Goal: Task Accomplishment & Management: Use online tool/utility

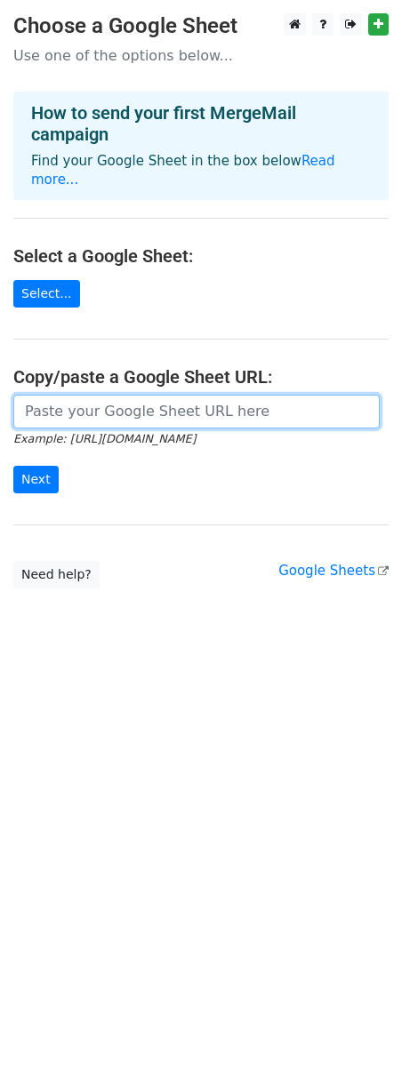
click at [172, 395] on input "url" at bounding box center [196, 412] width 366 height 34
paste input "https://docs.google.com/spreadsheets/d/1ZnKiq6O4GI-zJGXLG0_LVTV2daJub5L0fSyCF6M…"
type input "[URL][DOMAIN_NAME]"
click at [13, 466] on input "Next" at bounding box center [35, 480] width 45 height 28
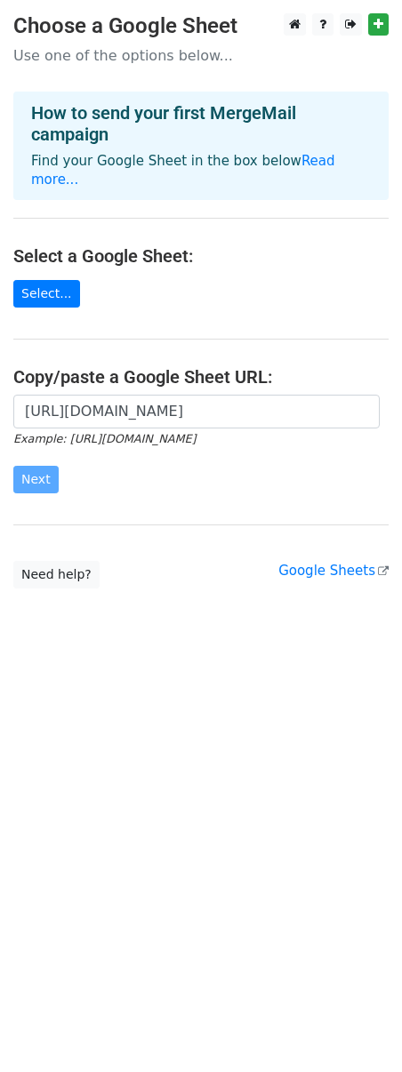
scroll to position [0, 0]
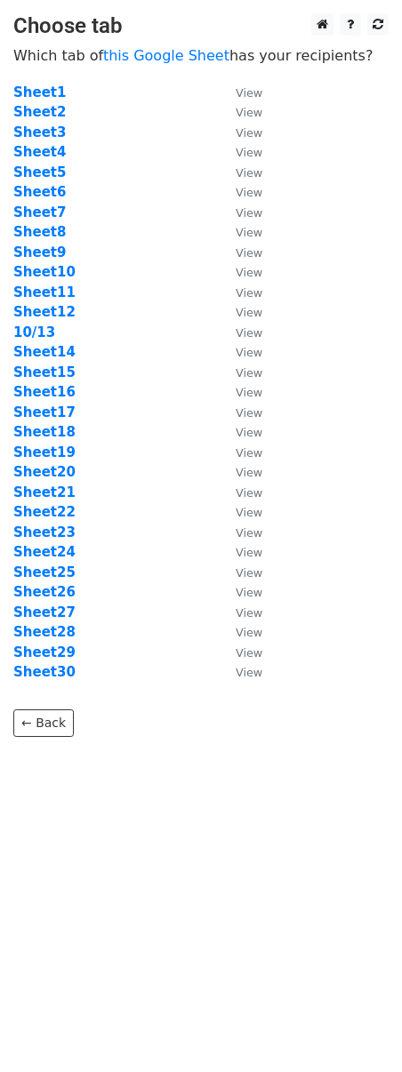
click at [284, 517] on main "Choose tab Which tab of this Google Sheet has your recipients? Sheet1 View Shee…" at bounding box center [201, 375] width 402 height 724
click at [28, 331] on strong "10/13" at bounding box center [34, 332] width 42 height 16
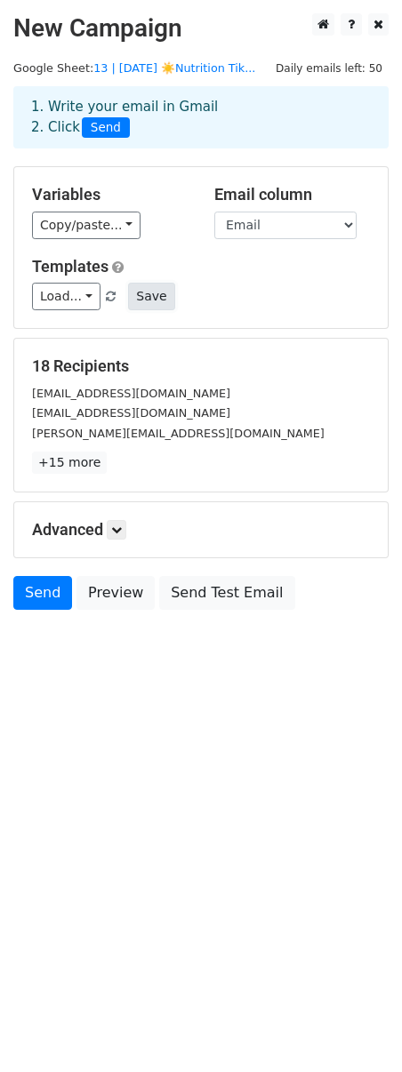
click at [148, 299] on button "Save" at bounding box center [151, 297] width 46 height 28
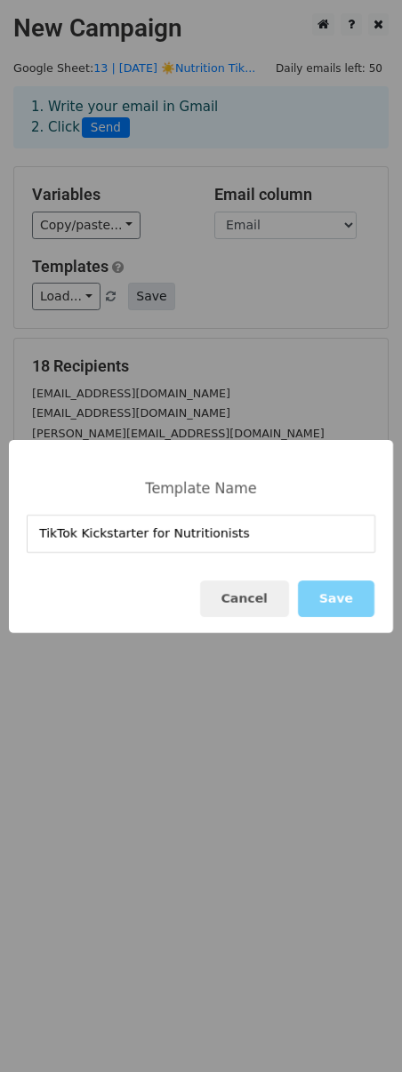
type input "TikTok Kickstarter for Nutritionists"
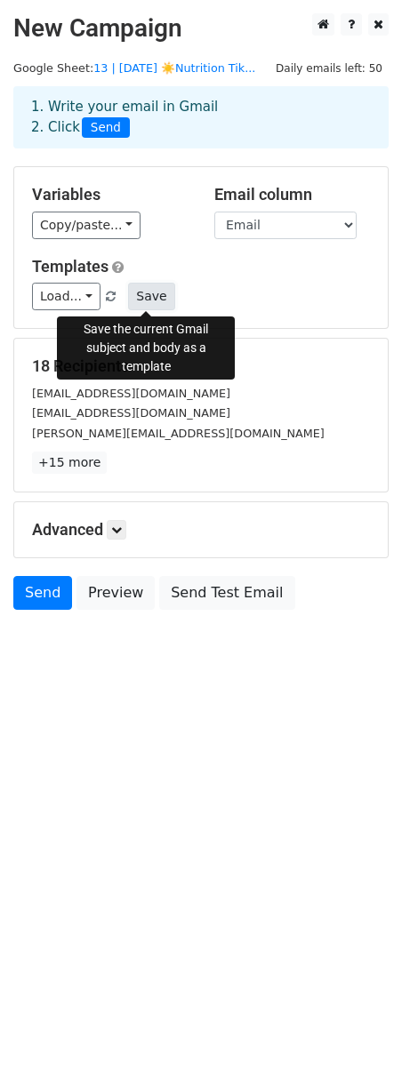
click at [151, 301] on button "Save" at bounding box center [151, 297] width 46 height 28
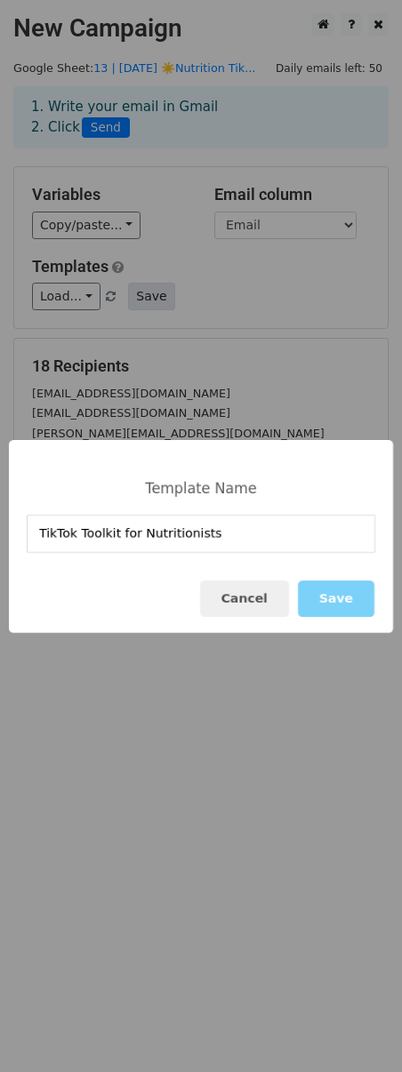
type input "TikTok Toolkit for Nutritionists"
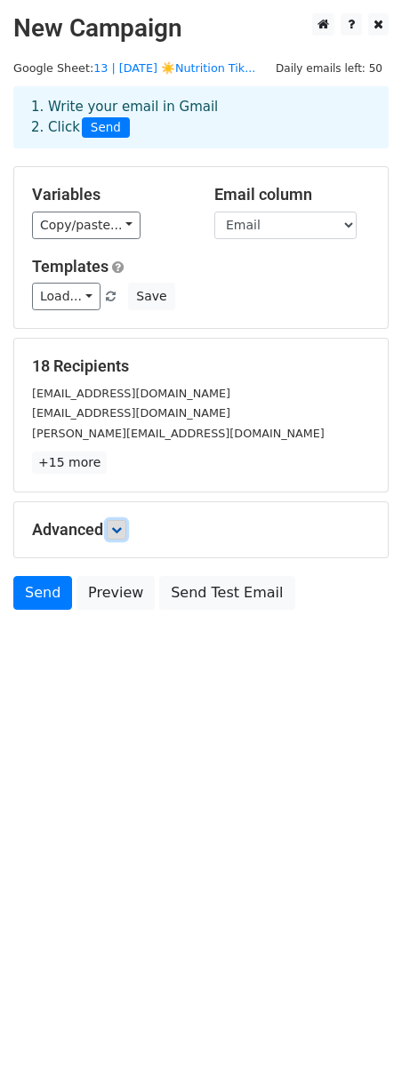
click at [119, 529] on icon at bounding box center [116, 530] width 11 height 11
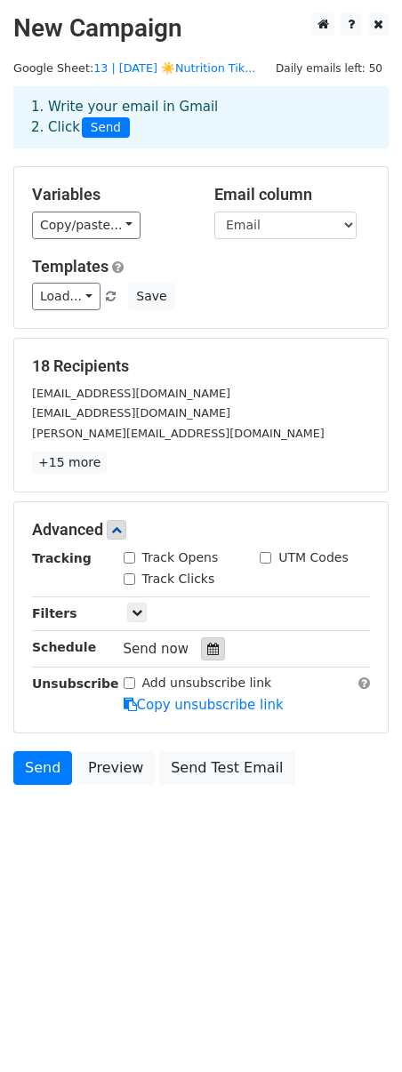
click at [203, 640] on div at bounding box center [213, 648] width 24 height 23
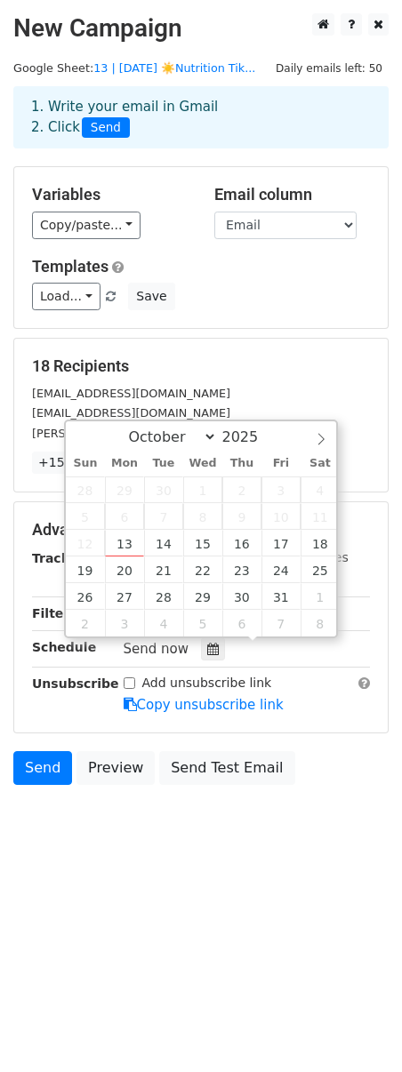
click at [19, 639] on div "Schedule" at bounding box center [65, 649] width 92 height 24
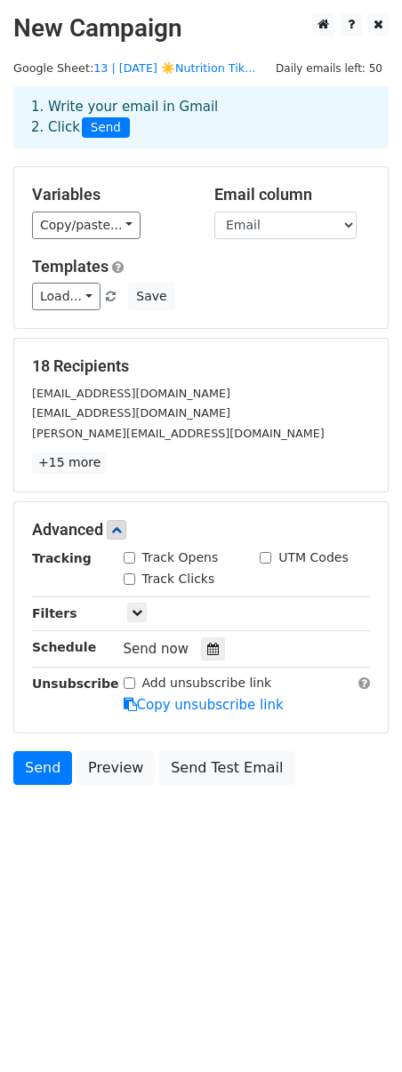
click at [134, 558] on input "Track Opens" at bounding box center [130, 558] width 12 height 12
checkbox input "true"
click at [130, 581] on input "Track Clicks" at bounding box center [130, 579] width 12 height 12
checkbox input "true"
click at [268, 556] on input "UTM Codes" at bounding box center [266, 558] width 12 height 12
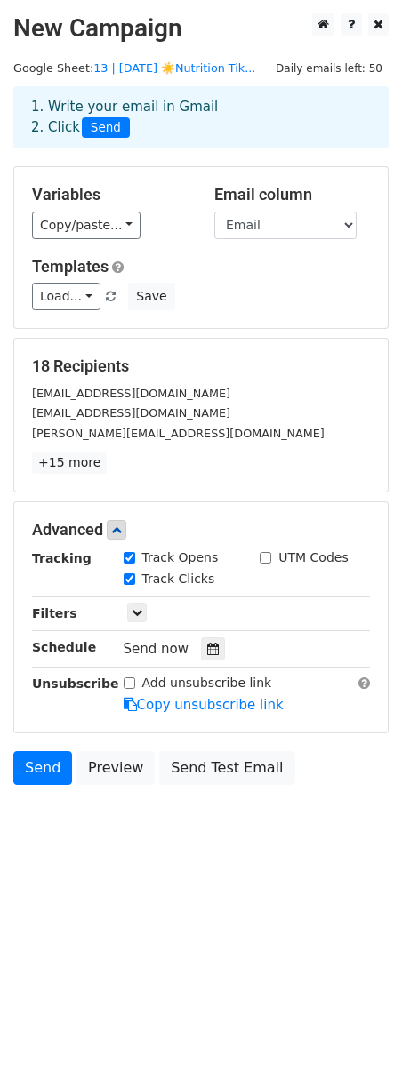
checkbox input "true"
click at [126, 683] on input "Add unsubscribe link" at bounding box center [130, 683] width 12 height 12
checkbox input "true"
click at [207, 649] on icon at bounding box center [213, 649] width 12 height 12
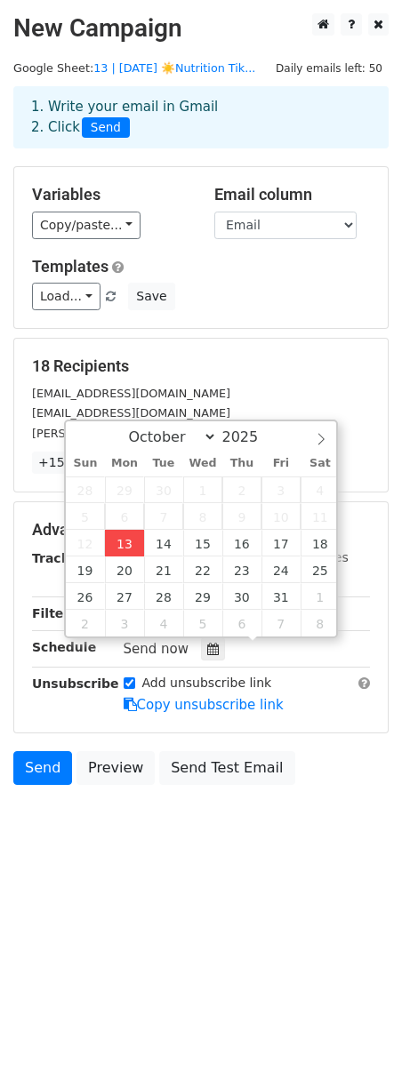
type input "2025-10-13 12:35"
type input "35"
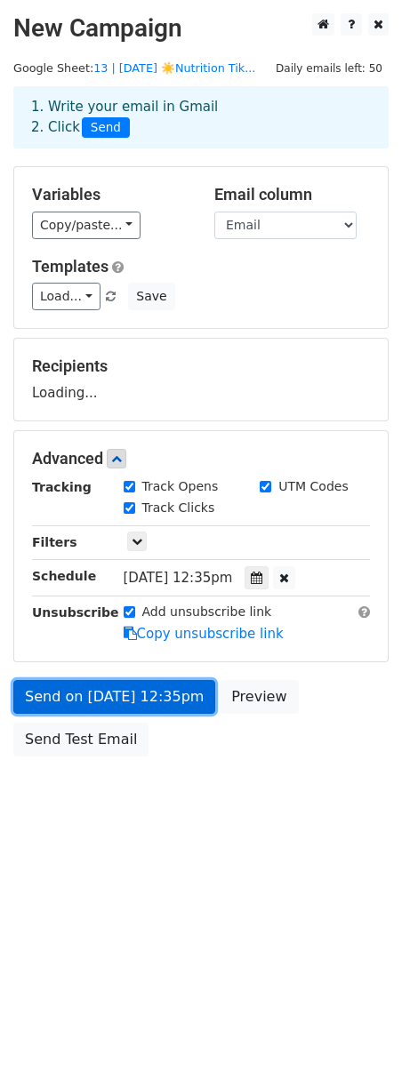
click at [138, 685] on link "Send on Oct 13 at 12:35pm" at bounding box center [114, 697] width 202 height 34
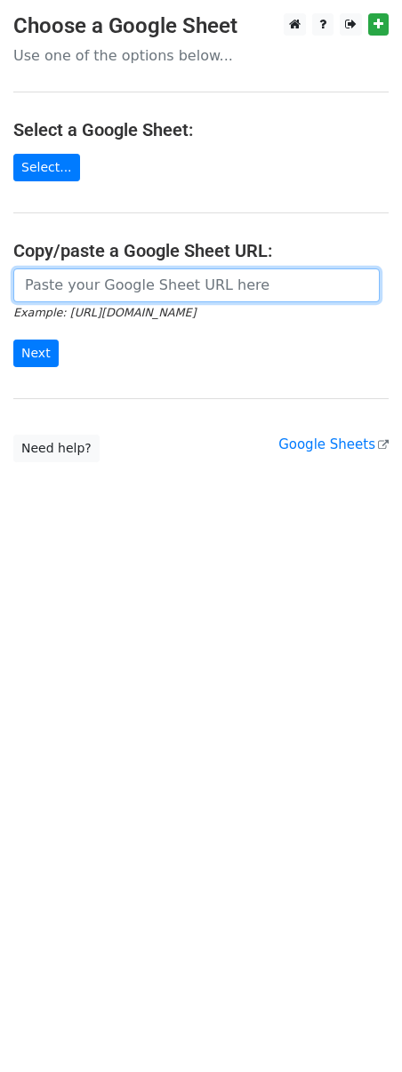
click at [143, 298] on input "url" at bounding box center [196, 285] width 366 height 34
paste input "https://www.mindwellnessmarketing.com/perinatal"
paste input "docs.google.com/spreadsheets/d/1ZnKiq6O4GI-zJGXLG0_LVTV2daJub5L0fSyCF6MP_UU/edi…"
type input "https://docs.google.com/spreadsheets/d/1ZnKiq6O4GI-zJGXLG0_LVTV2daJub5L0fSyCF6M…"
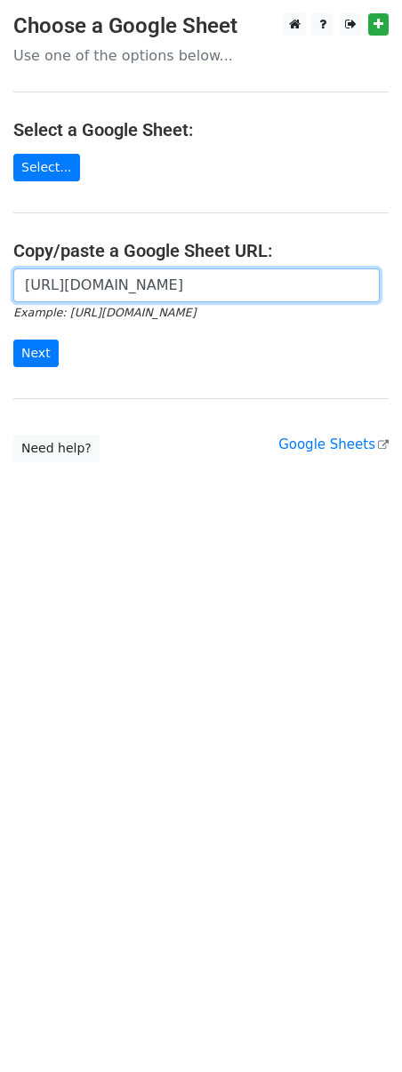
click at [13, 340] on input "Next" at bounding box center [35, 354] width 45 height 28
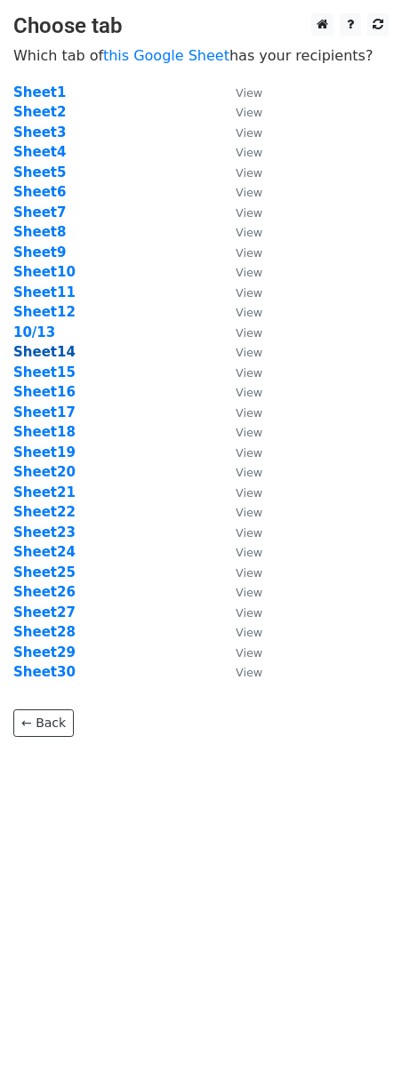
click at [52, 344] on strong "Sheet14" at bounding box center [44, 352] width 62 height 16
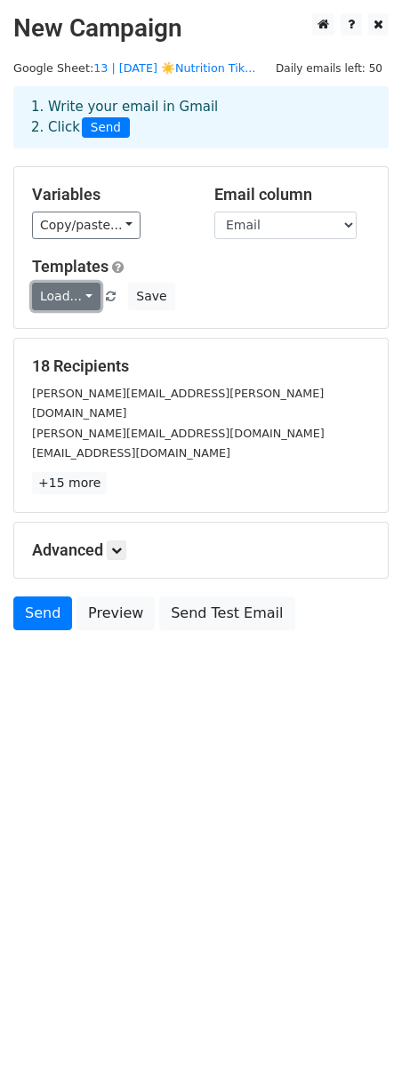
click at [75, 289] on link "Load..." at bounding box center [66, 297] width 68 height 28
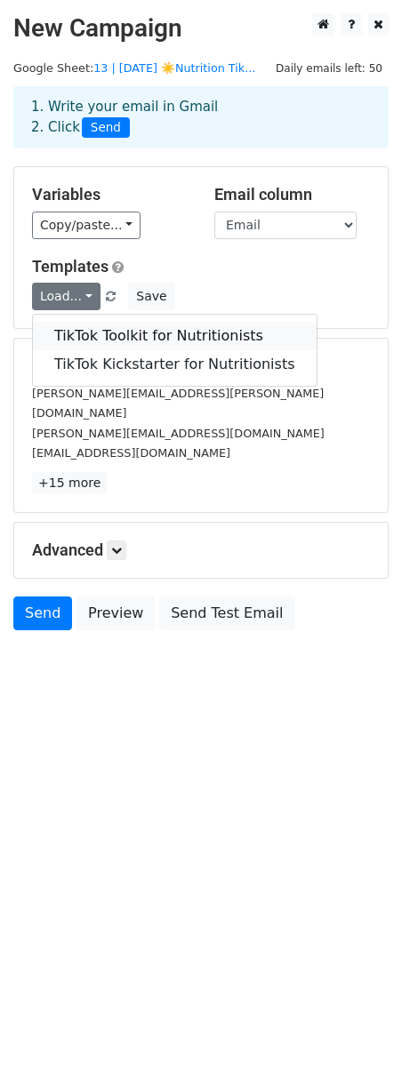
click at [162, 331] on link "TikTok Toolkit for Nutritionists" at bounding box center [175, 336] width 284 height 28
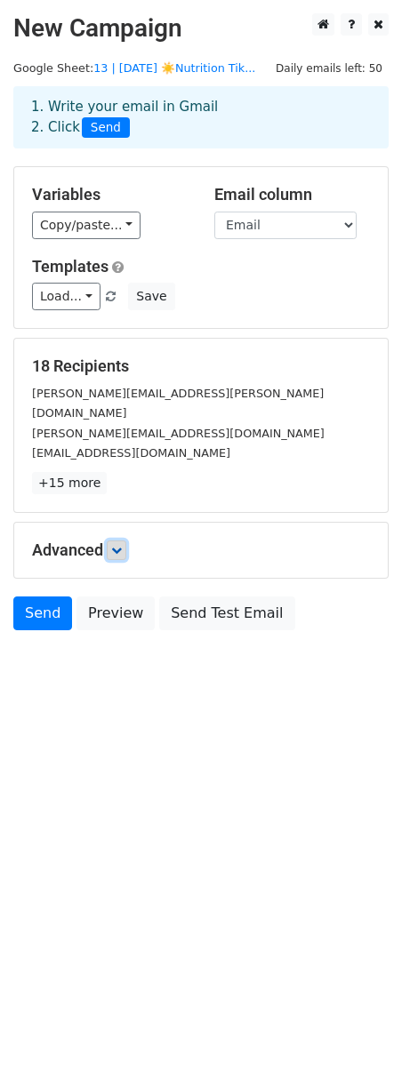
click at [126, 541] on link at bounding box center [117, 551] width 20 height 20
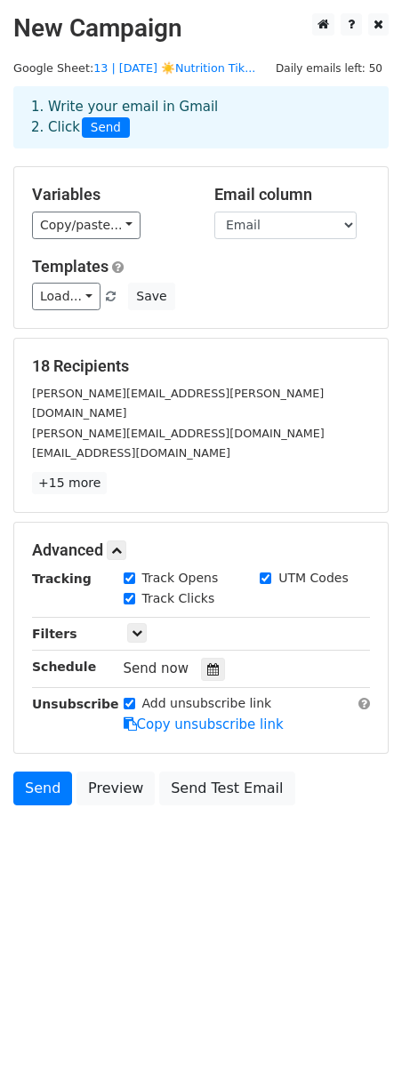
drag, startPoint x: 197, startPoint y: 645, endPoint x: 219, endPoint y: 645, distance: 21.3
click at [201, 658] on div at bounding box center [213, 669] width 24 height 23
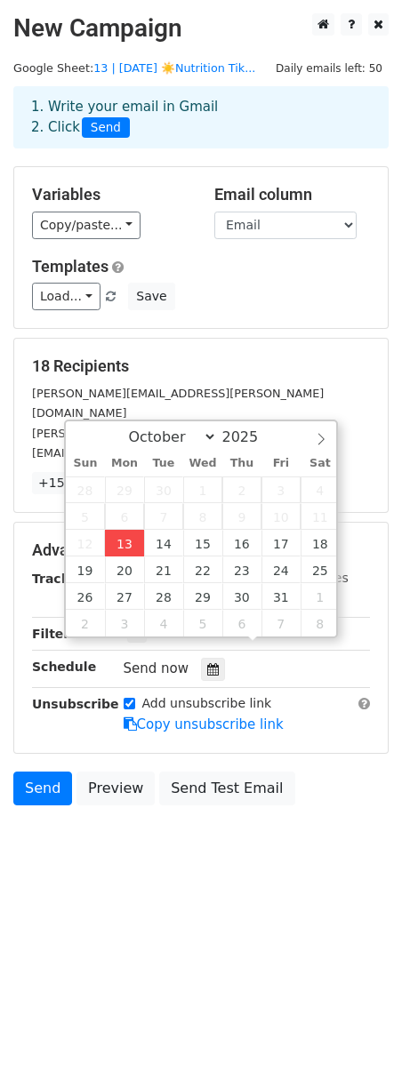
type input "2025-10-13 12:40"
type input "40"
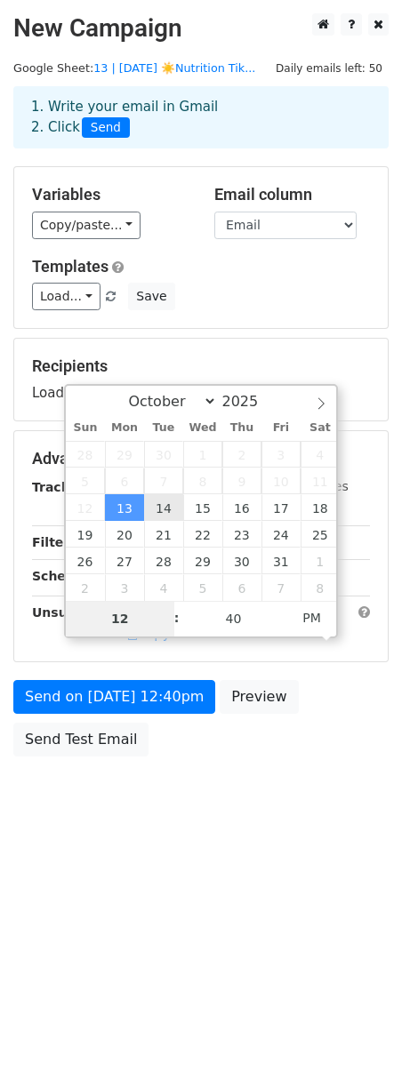
type input "2025-10-14 12:40"
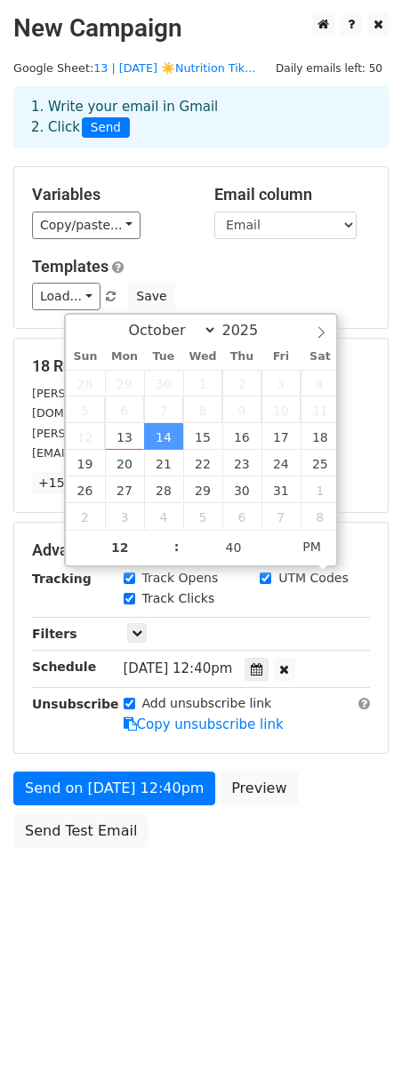
click at [149, 694] on label "Add unsubscribe link" at bounding box center [207, 703] width 130 height 19
click at [135, 698] on input "Add unsubscribe link" at bounding box center [130, 704] width 12 height 12
checkbox input "false"
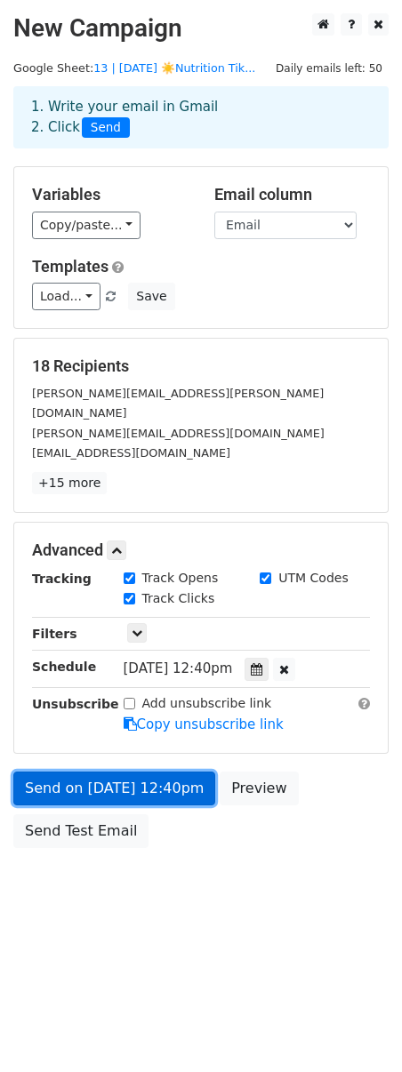
click at [132, 772] on link "Send on Oct 14 at 12:40pm" at bounding box center [114, 789] width 202 height 34
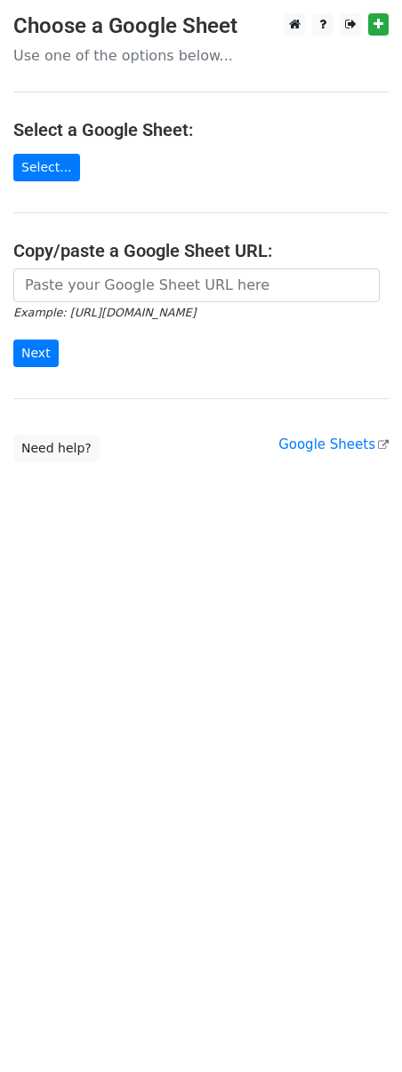
click at [138, 317] on small "Example: [URL][DOMAIN_NAME]" at bounding box center [104, 312] width 182 height 13
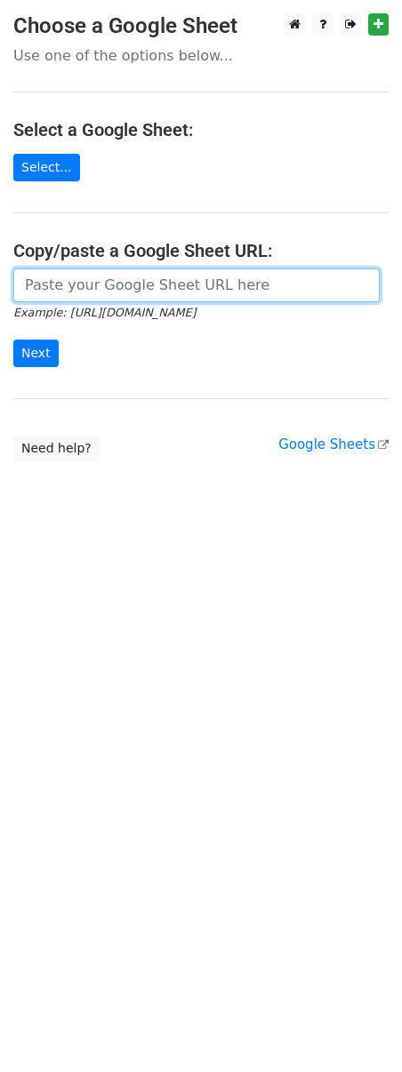
click at [125, 290] on input "url" at bounding box center [196, 285] width 366 height 34
paste input "[URL][DOMAIN_NAME]"
type input "[URL][DOMAIN_NAME]"
click at [13, 340] on input "Next" at bounding box center [35, 354] width 45 height 28
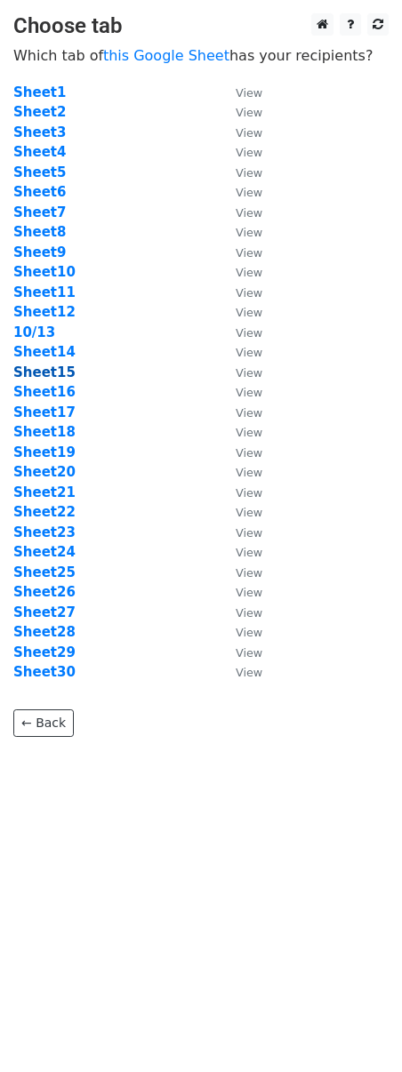
click at [44, 367] on strong "Sheet15" at bounding box center [44, 373] width 62 height 16
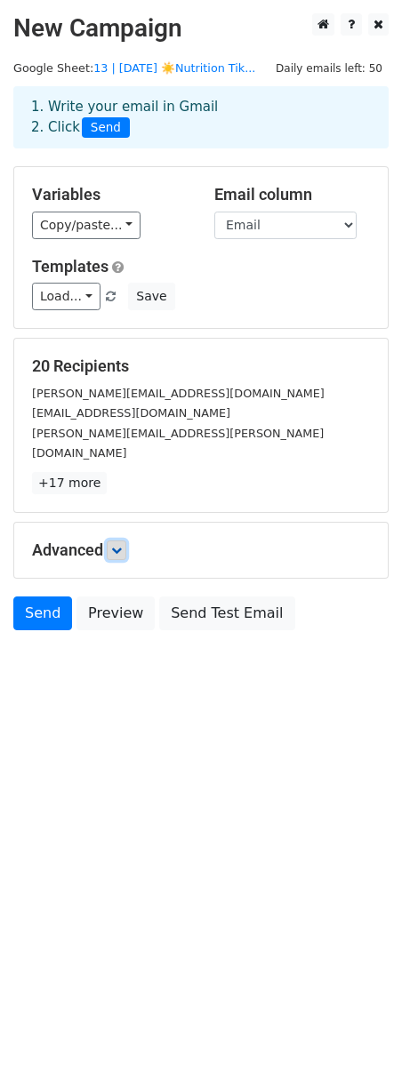
click at [115, 545] on icon at bounding box center [116, 550] width 11 height 11
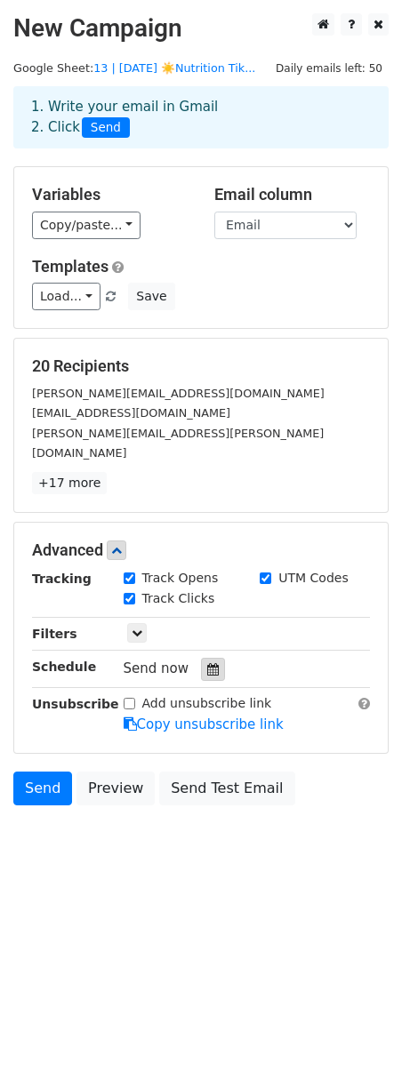
click at [209, 663] on icon at bounding box center [213, 669] width 12 height 12
click at [132, 698] on input "Add unsubscribe link" at bounding box center [130, 704] width 12 height 12
checkbox input "true"
click at [213, 658] on div at bounding box center [213, 669] width 24 height 23
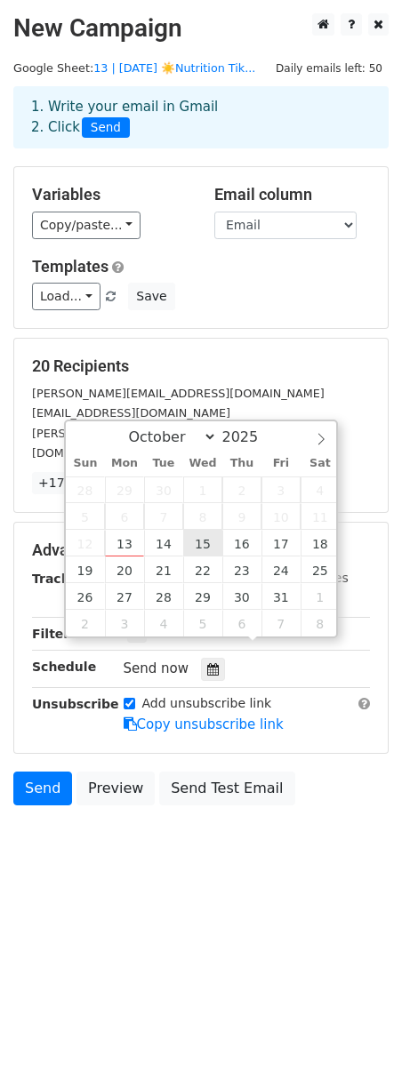
type input "2025-10-15 12:00"
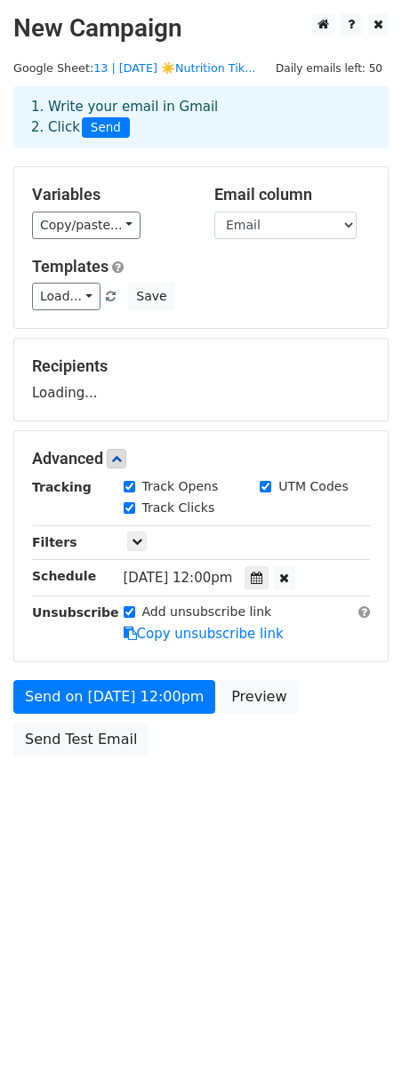
click at [129, 717] on div "Send on Oct 15 at 12:00pm Preview Send Test Email" at bounding box center [201, 722] width 402 height 85
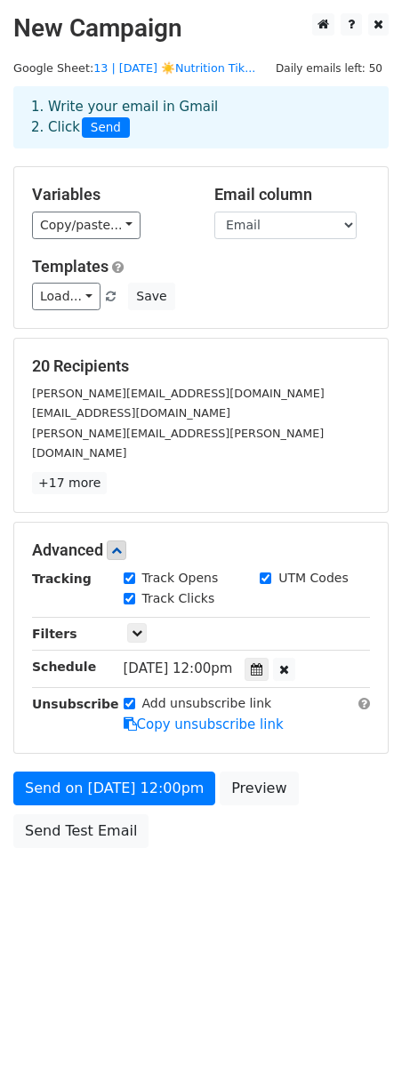
click at [113, 714] on div "Advanced Tracking Track Opens UTM Codes Track Clicks Filters Only include sprea…" at bounding box center [200, 638] width 373 height 230
click at [53, 283] on div "Templates Load... TikTok Toolkit for Nutritionists TikTok Kickstarter for Nutri…" at bounding box center [201, 284] width 365 height 54
click at [73, 298] on link "Load..." at bounding box center [66, 297] width 68 height 28
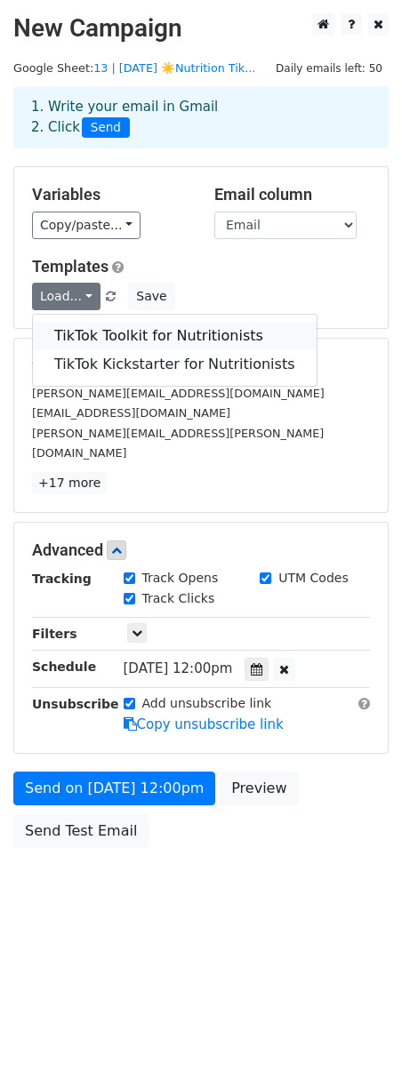
click at [94, 348] on link "TikTok Toolkit for Nutritionists" at bounding box center [175, 336] width 284 height 28
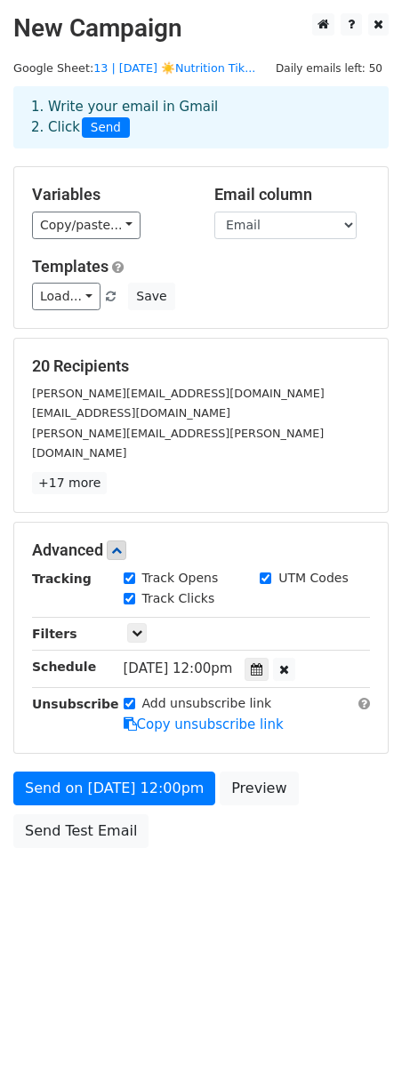
click at [86, 313] on div "Variables Copy/paste... {{Name}} {{Email}} Email column Name Email Templates Lo…" at bounding box center [200, 247] width 373 height 161
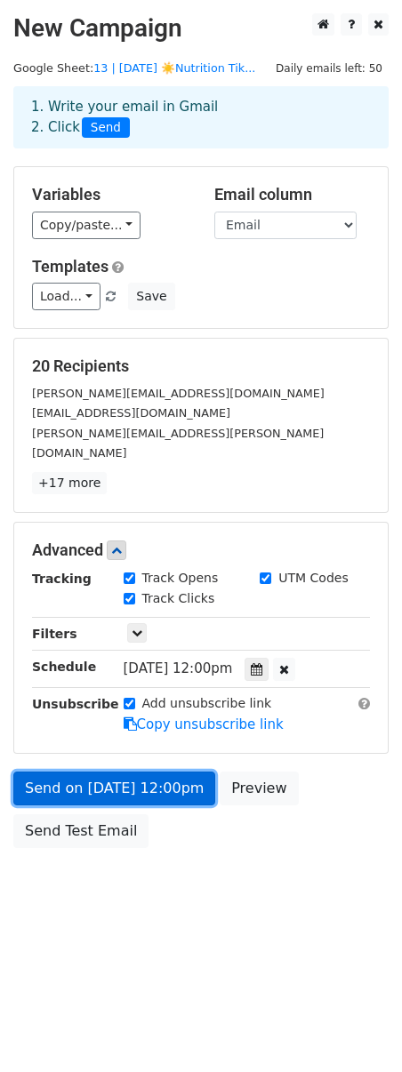
click at [158, 772] on link "Send on Oct 15 at 12:00pm" at bounding box center [114, 789] width 202 height 34
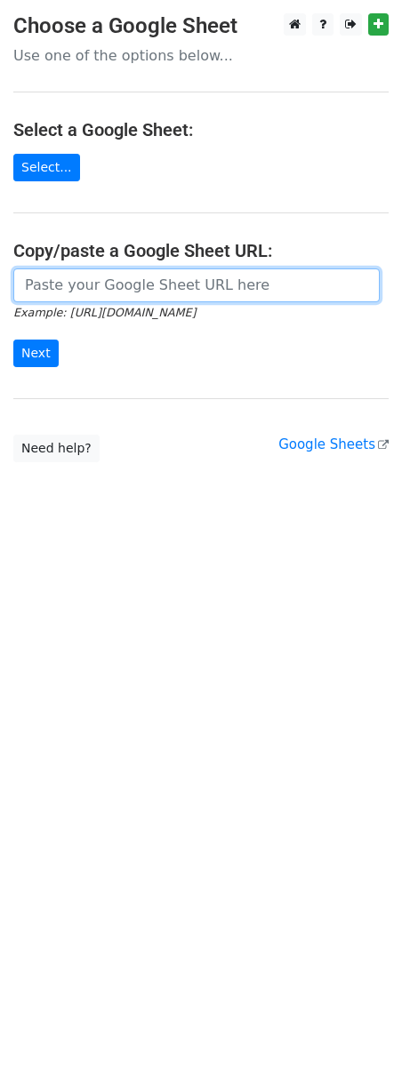
click at [61, 282] on input "url" at bounding box center [196, 285] width 366 height 34
paste input "[URL][DOMAIN_NAME]"
type input "[URL][DOMAIN_NAME]"
click at [13, 340] on input "Next" at bounding box center [35, 354] width 45 height 28
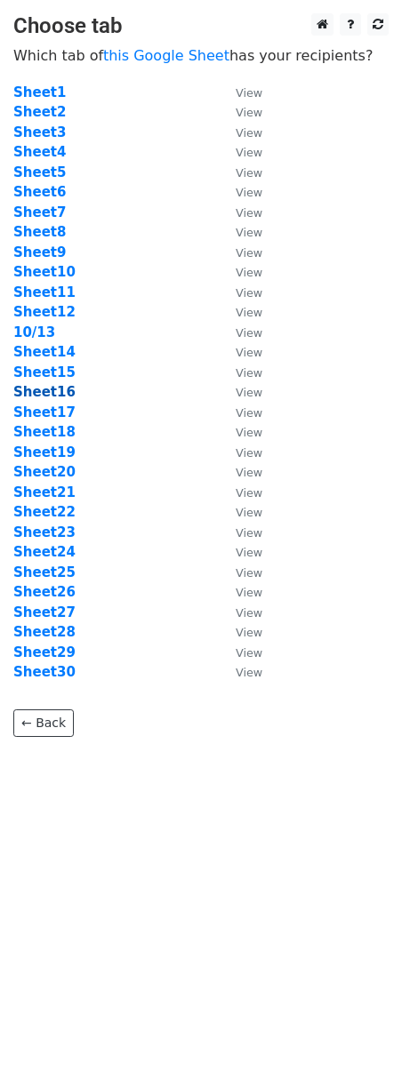
click at [49, 398] on strong "Sheet16" at bounding box center [44, 392] width 62 height 16
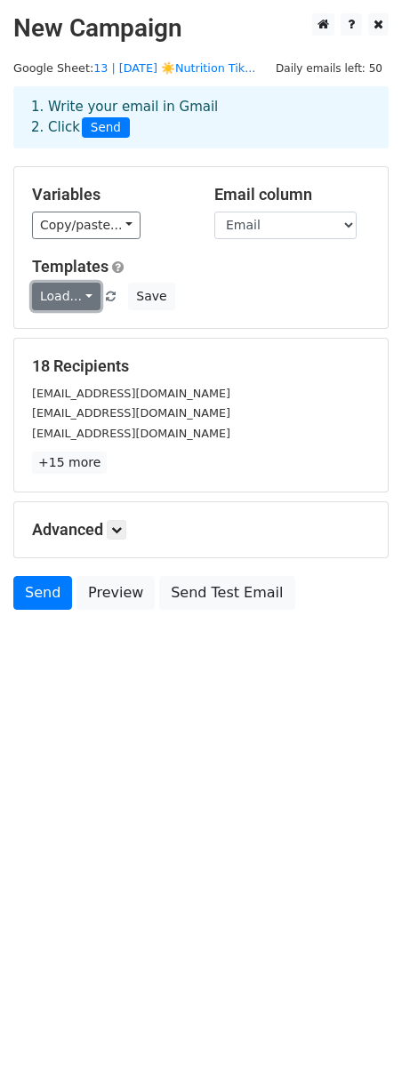
click at [63, 285] on link "Load..." at bounding box center [66, 297] width 68 height 28
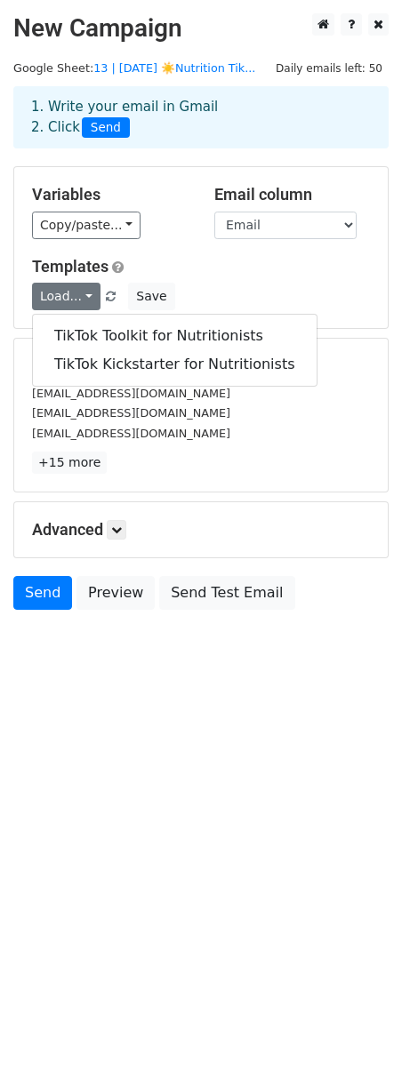
click at [112, 316] on div "TikTok Toolkit for Nutritionists TikTok Kickstarter for Nutritionists" at bounding box center [174, 350] width 285 height 73
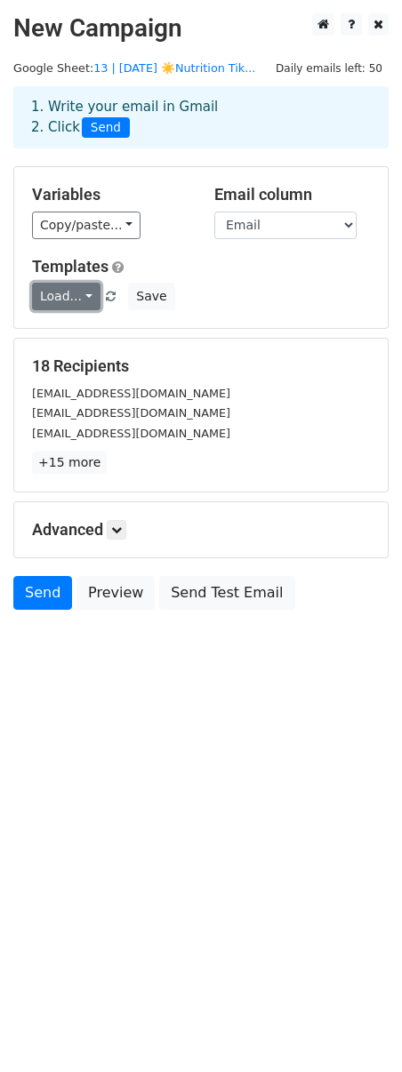
click at [63, 300] on link "Load..." at bounding box center [66, 297] width 68 height 28
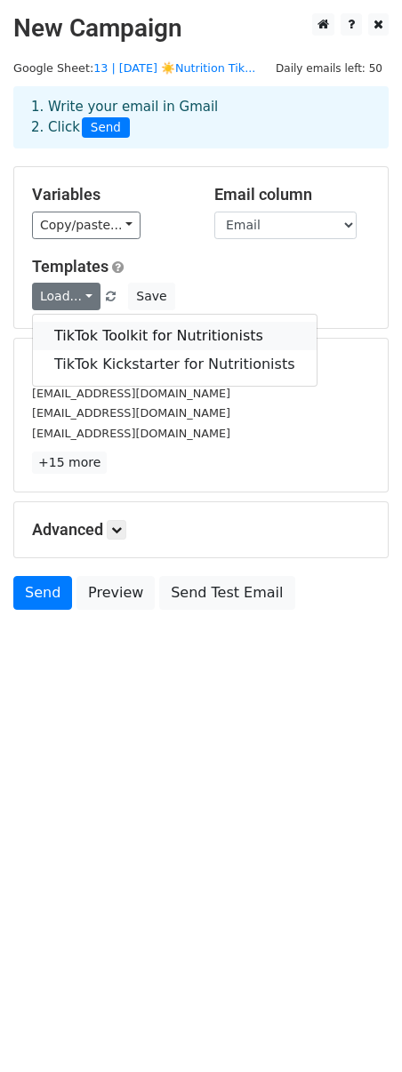
click at [68, 330] on link "TikTok Toolkit for Nutritionists" at bounding box center [175, 336] width 284 height 28
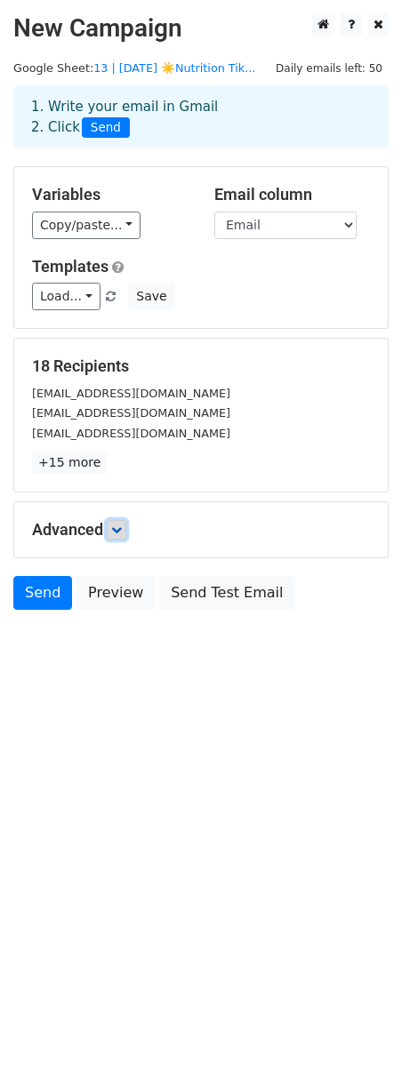
click at [122, 530] on icon at bounding box center [116, 530] width 11 height 11
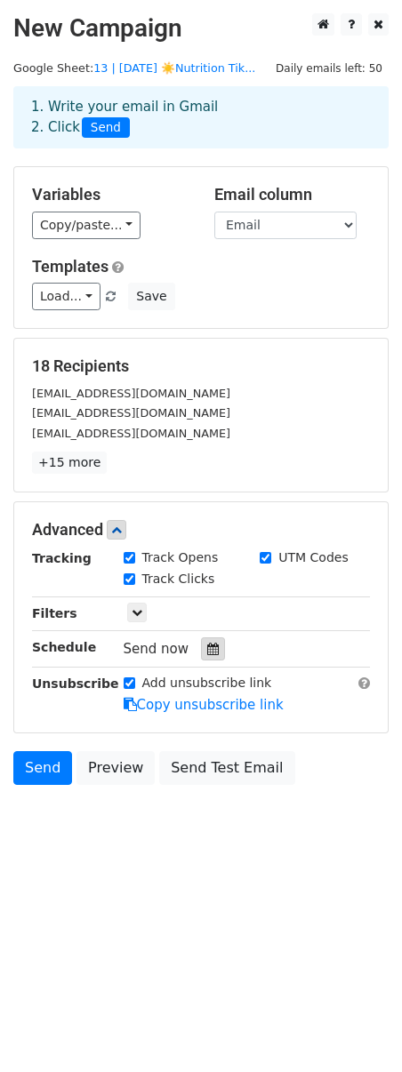
click at [208, 644] on icon at bounding box center [213, 649] width 12 height 12
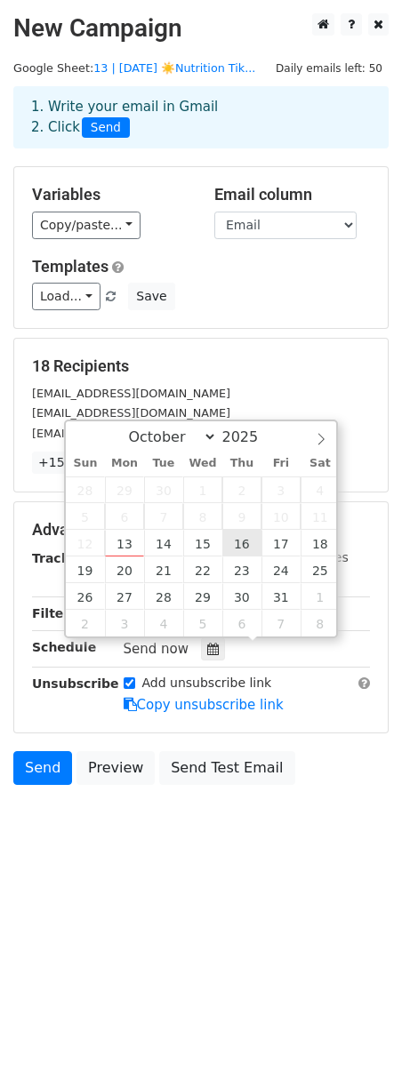
type input "2025-10-16 12:00"
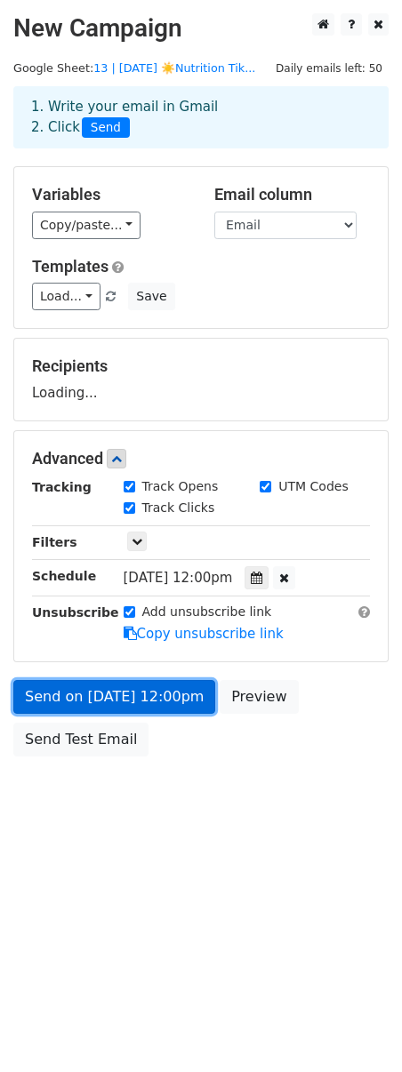
click at [144, 695] on link "Send on Oct 16 at 12:00pm" at bounding box center [114, 697] width 202 height 34
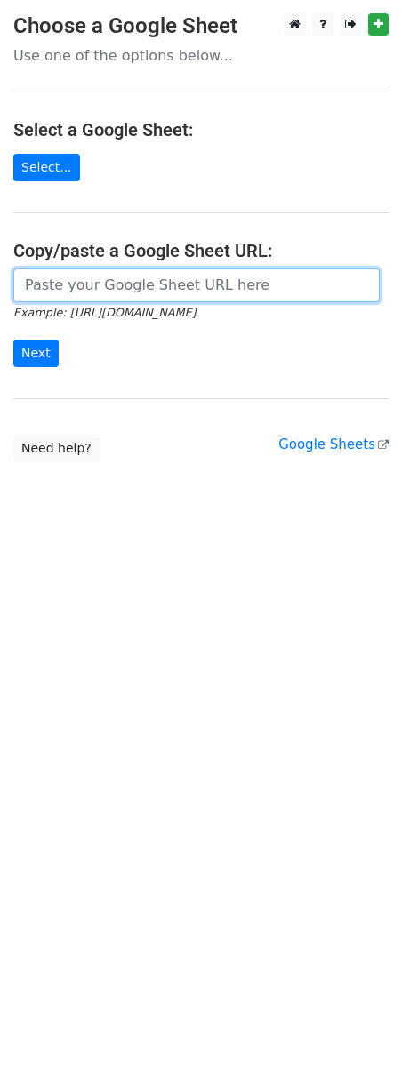
click at [87, 278] on input "url" at bounding box center [196, 285] width 366 height 34
paste input "[URL][DOMAIN_NAME]"
type input "[URL][DOMAIN_NAME]"
click at [13, 340] on input "Next" at bounding box center [35, 354] width 45 height 28
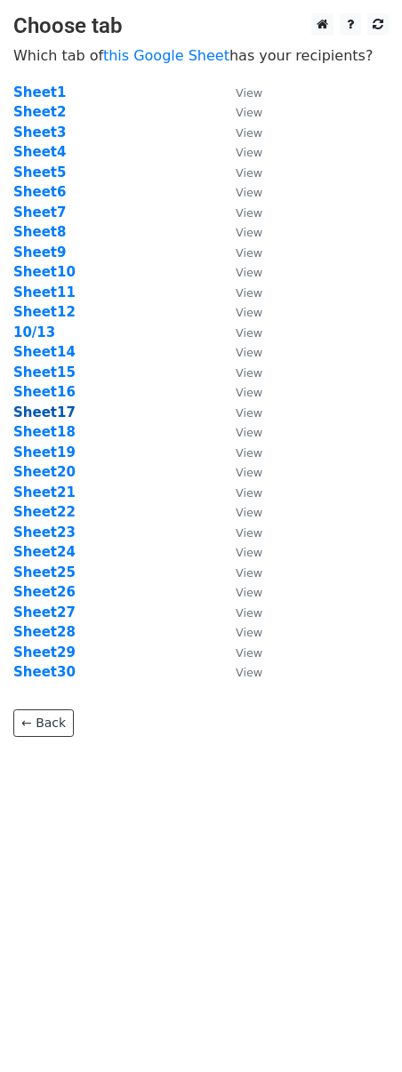
click at [44, 415] on strong "Sheet17" at bounding box center [44, 413] width 62 height 16
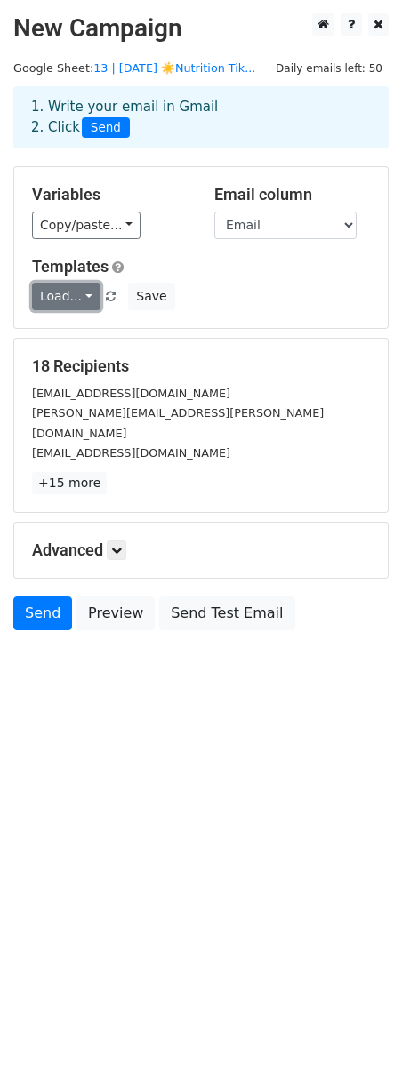
click at [76, 287] on link "Load..." at bounding box center [66, 297] width 68 height 28
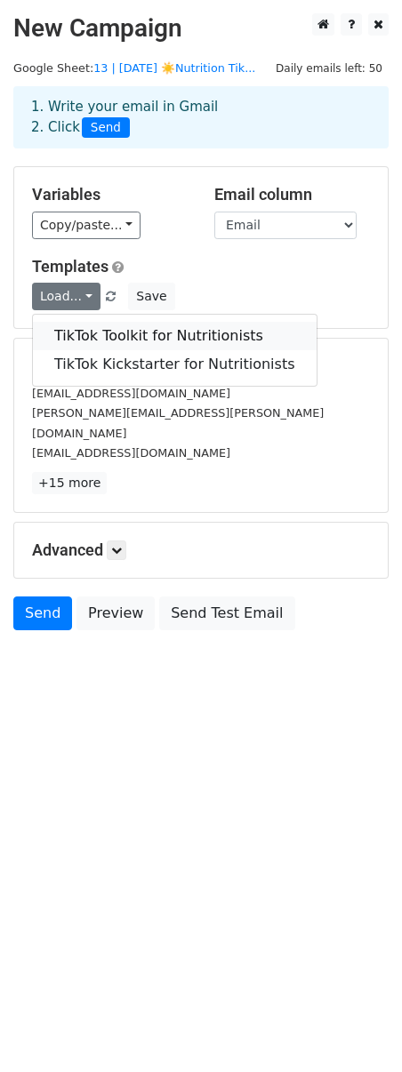
click at [126, 333] on link "TikTok Toolkit for Nutritionists" at bounding box center [175, 336] width 284 height 28
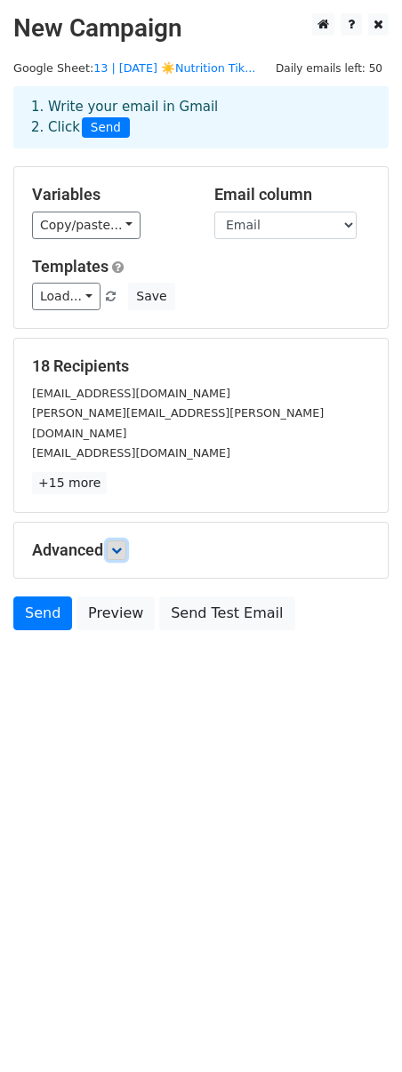
click at [126, 541] on link at bounding box center [117, 551] width 20 height 20
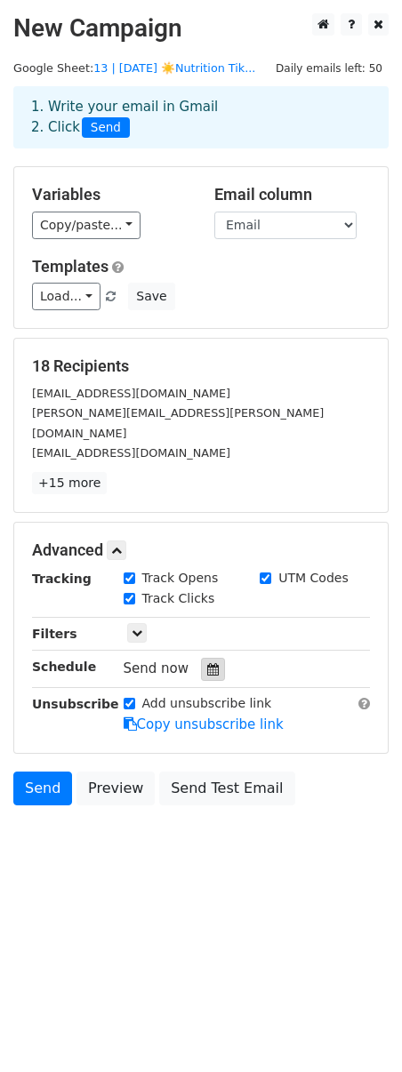
click at [207, 663] on icon at bounding box center [213, 669] width 12 height 12
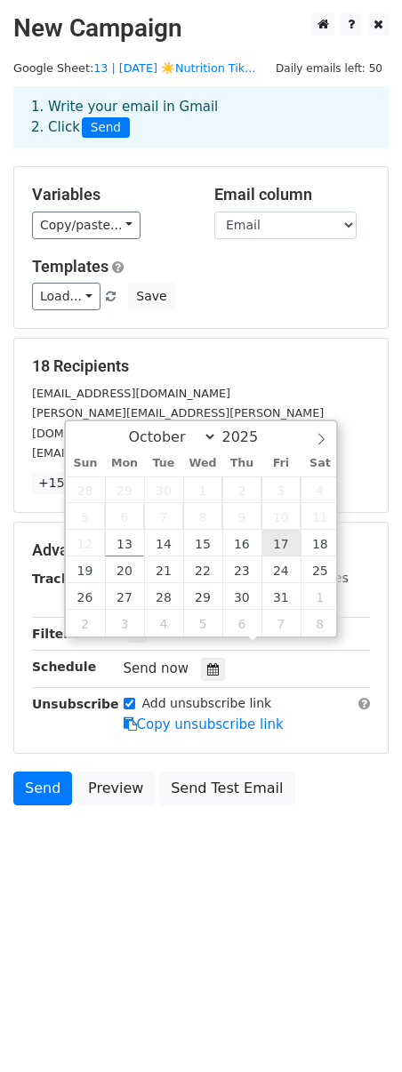
type input "[DATE] 12:00"
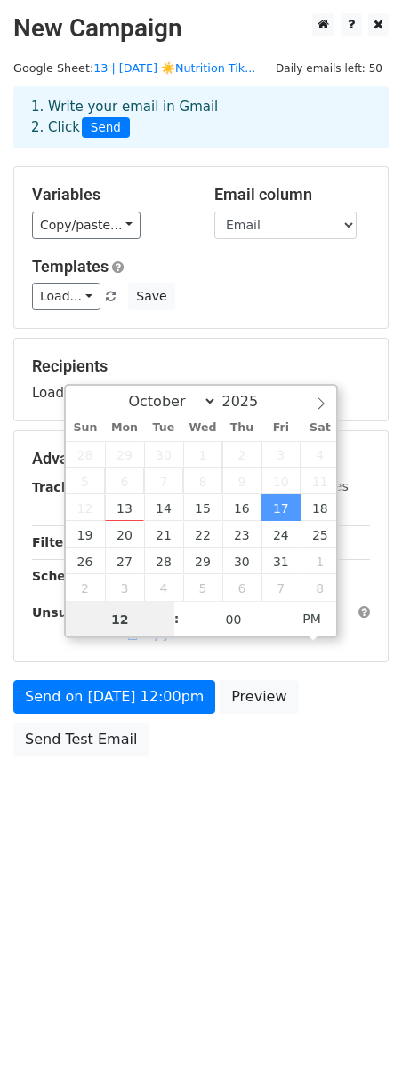
scroll to position [1, 0]
click at [128, 714] on div "Send on [DATE] 12:00pm Preview Send Test Email" at bounding box center [201, 722] width 402 height 85
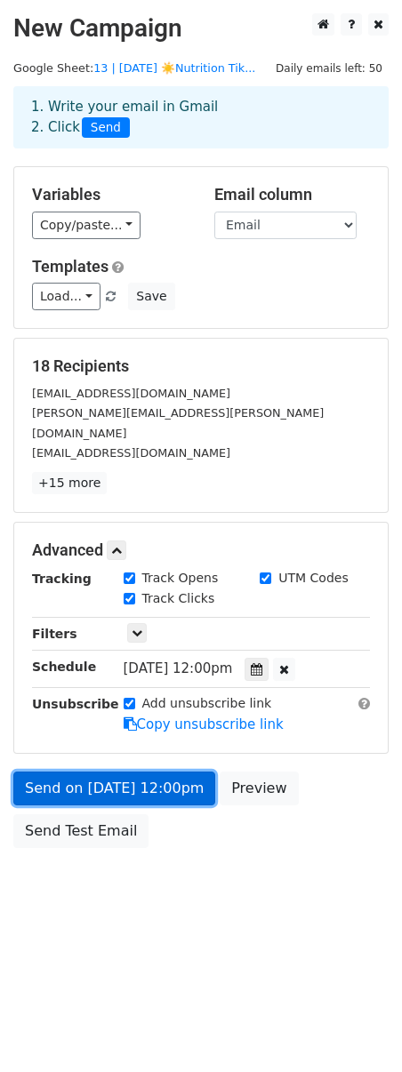
click at [94, 772] on link "Send on [DATE] 12:00pm" at bounding box center [114, 789] width 202 height 34
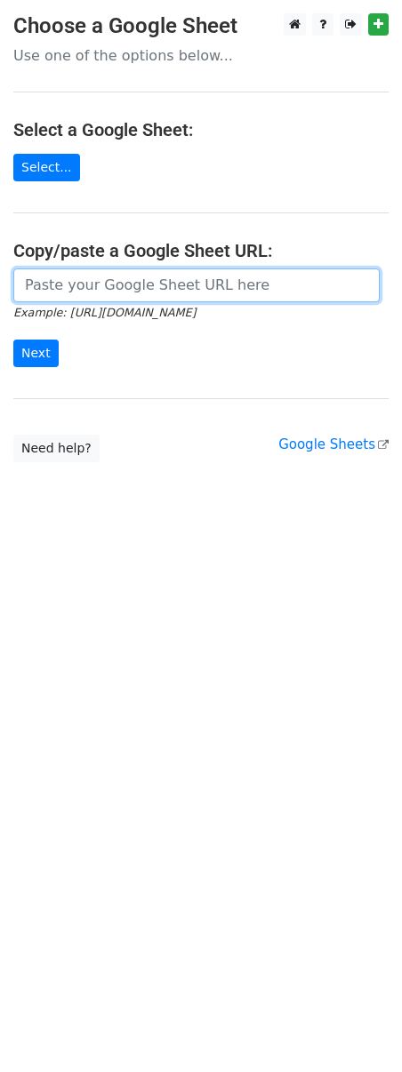
click at [85, 289] on input "url" at bounding box center [196, 285] width 366 height 34
paste input "[URL][DOMAIN_NAME]"
type input "[URL][DOMAIN_NAME]"
click at [13, 340] on input "Next" at bounding box center [35, 354] width 45 height 28
